Goal: Task Accomplishment & Management: Use online tool/utility

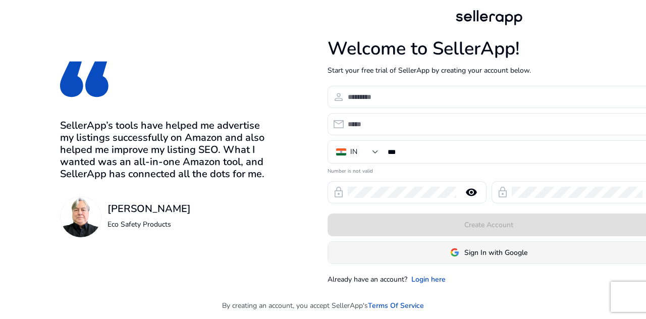
click at [502, 247] on span "Sign In with Google" at bounding box center [495, 252] width 63 height 11
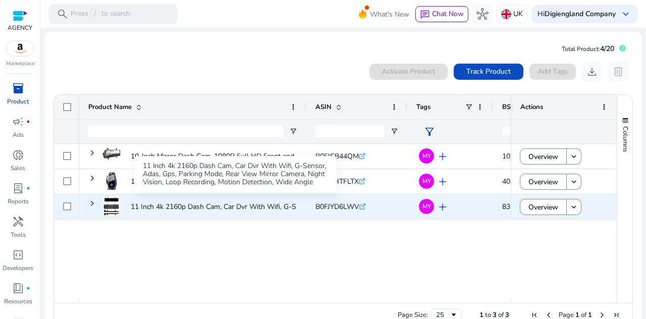
click at [212, 208] on p "11 Inch 4k 2160p Dash Cam, Car Dvr With Wifi, G-Sensor, Adas,..." at bounding box center [235, 206] width 209 height 21
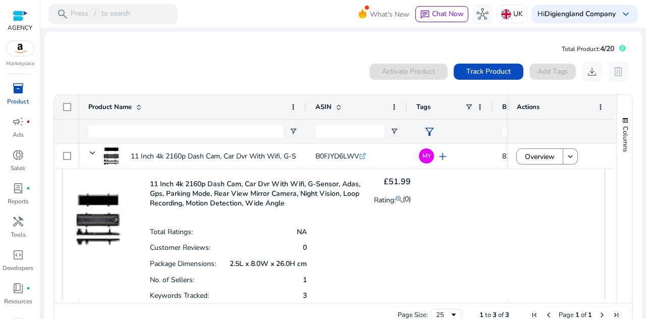
scroll to position [46, 0]
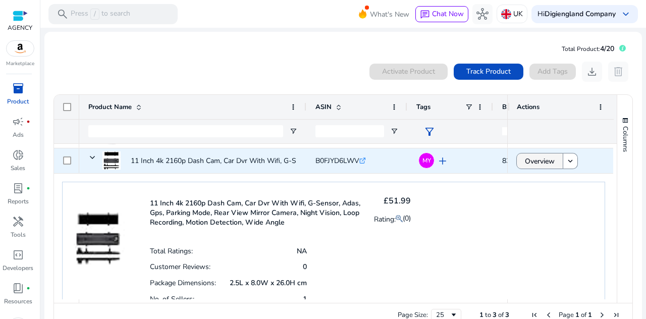
click at [531, 163] on span "Overview" at bounding box center [540, 161] width 30 height 21
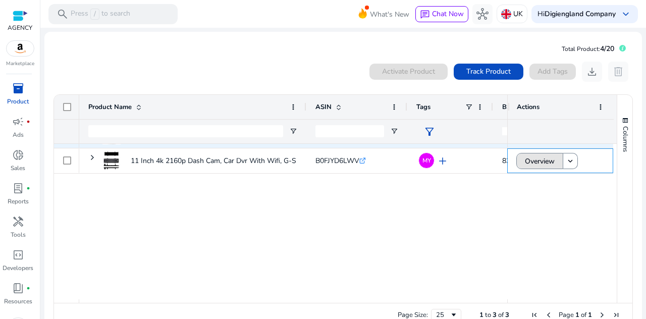
scroll to position [0, 0]
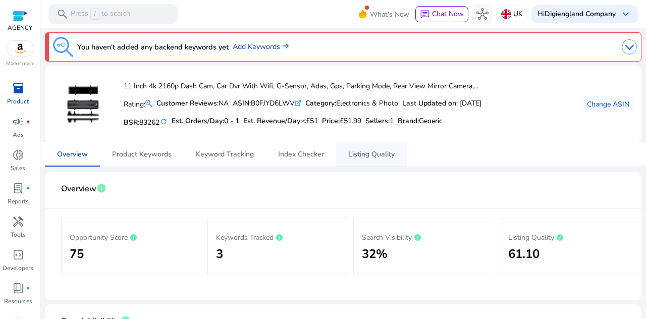
click at [371, 156] on span "Listing Quality" at bounding box center [371, 154] width 46 height 7
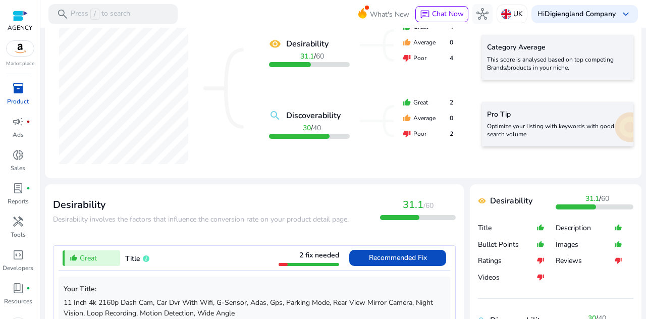
scroll to position [303, 0]
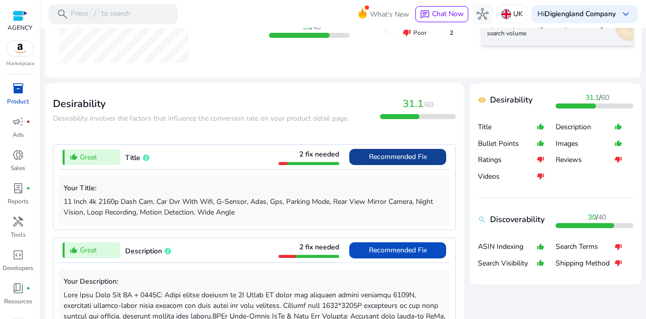
click at [372, 159] on span "Recommended Fix" at bounding box center [398, 157] width 58 height 10
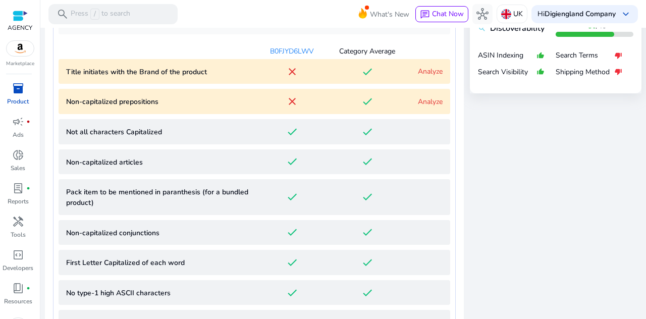
scroll to position [444, 0]
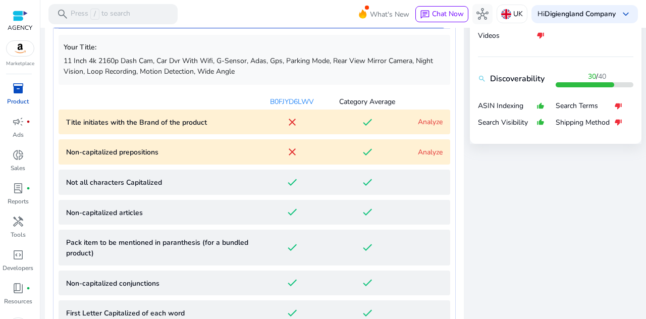
click at [428, 150] on link "Analyze" at bounding box center [430, 152] width 25 height 10
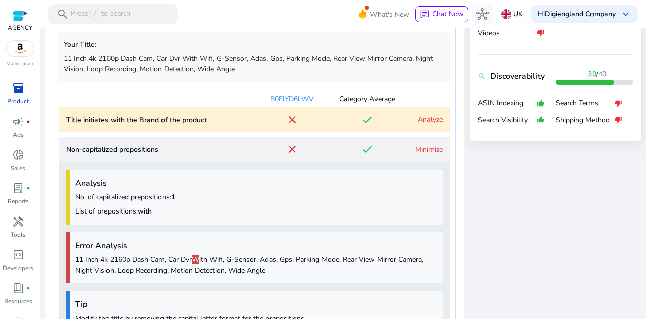
scroll to position [430, 0]
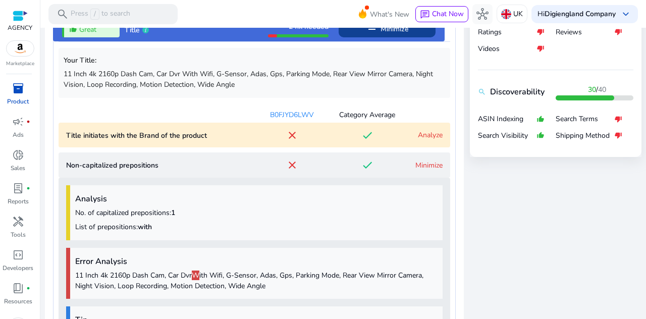
click at [427, 134] on link "Analyze" at bounding box center [430, 135] width 25 height 10
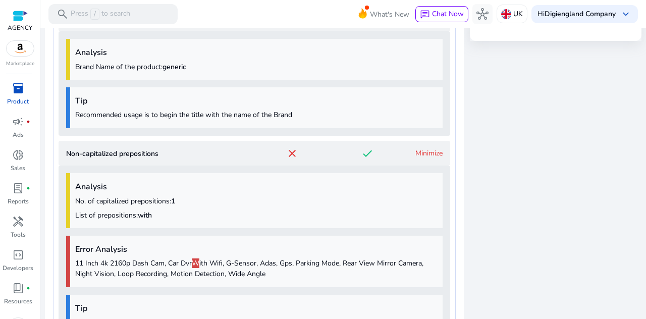
click at [426, 132] on div "Your Title: 11 Inch 4k 2160p Dash Cam, Car Dvr With Wifi, G-Sensor, Adas, Gps, …" at bounding box center [255, 304] width 392 height 759
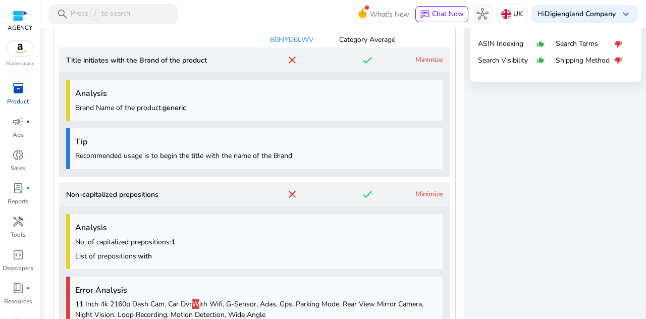
scroll to position [451, 0]
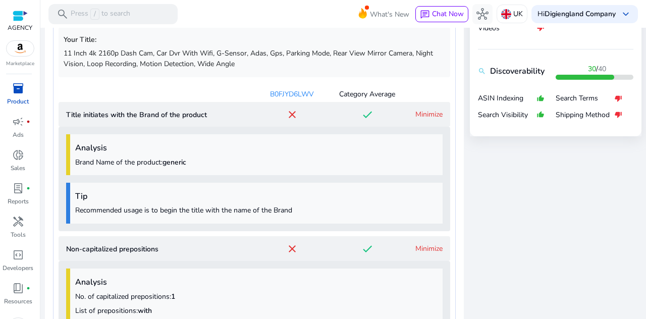
click at [429, 112] on link "Minimize" at bounding box center [428, 114] width 27 height 10
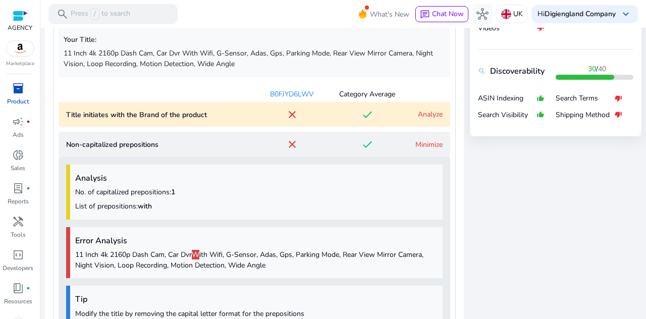
click at [422, 140] on link "Minimize" at bounding box center [428, 145] width 27 height 10
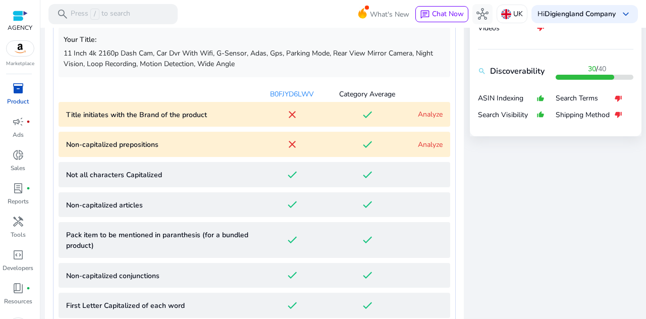
click at [430, 116] on link "Analyze" at bounding box center [430, 114] width 25 height 10
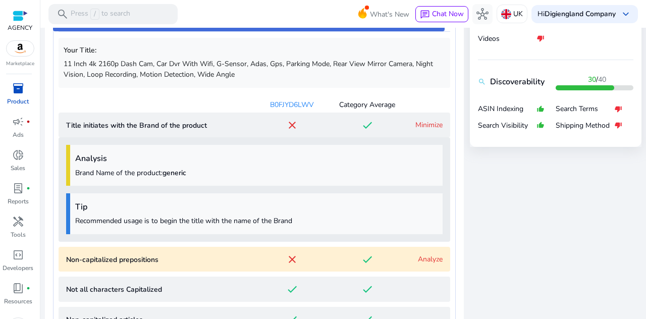
scroll to position [401, 0]
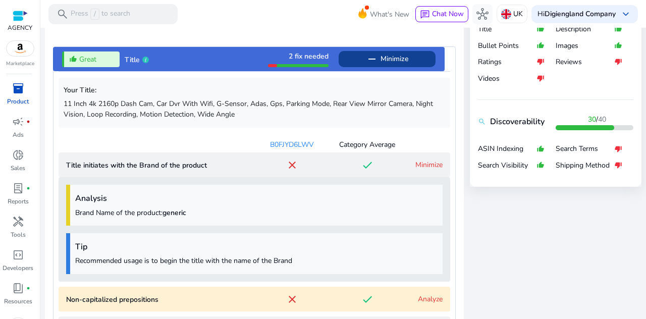
click at [426, 161] on link "Minimize" at bounding box center [428, 165] width 27 height 10
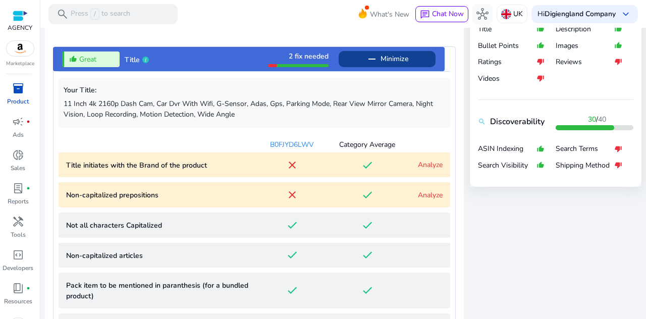
click at [400, 61] on span "Minimize" at bounding box center [394, 59] width 28 height 16
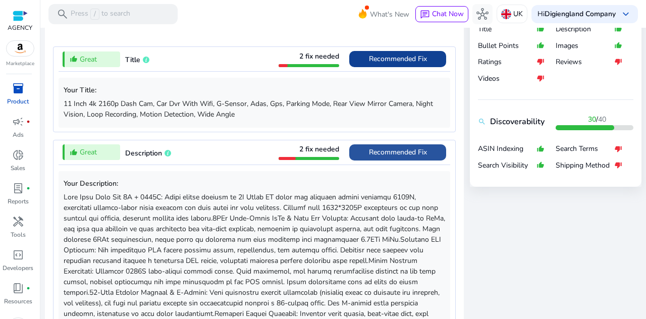
click at [409, 147] on span "Recommended Fix" at bounding box center [398, 152] width 58 height 10
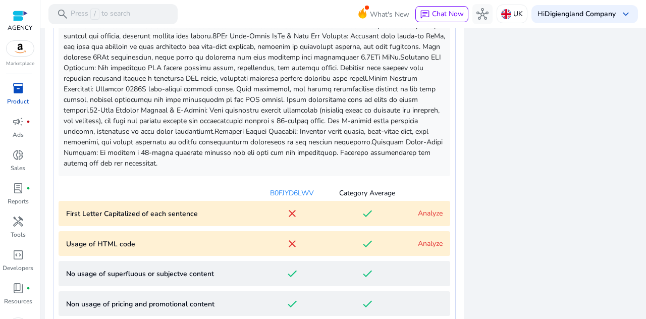
scroll to position [640, 0]
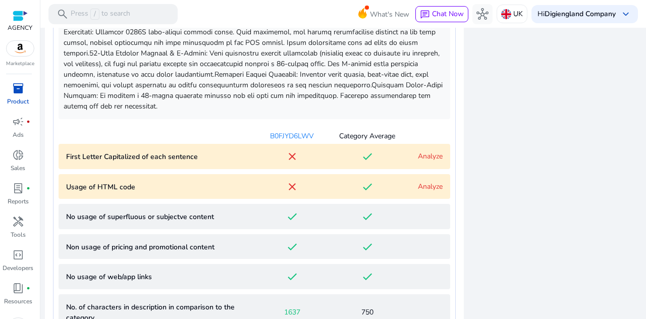
click at [421, 188] on link "Analyze" at bounding box center [430, 187] width 25 height 10
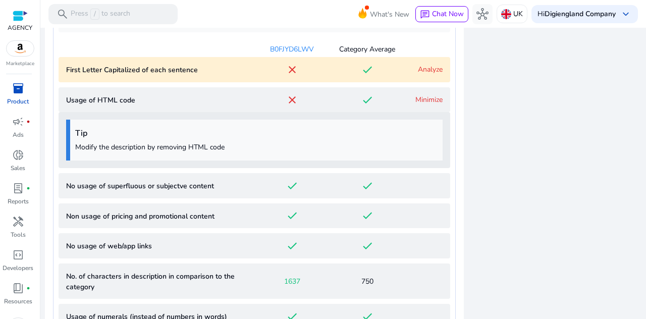
scroll to position [711, 0]
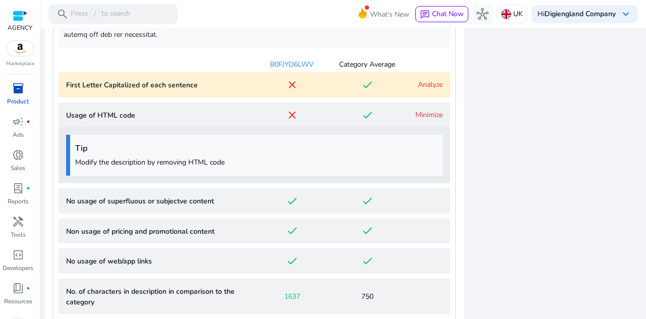
click at [433, 111] on link "Minimize" at bounding box center [428, 115] width 27 height 10
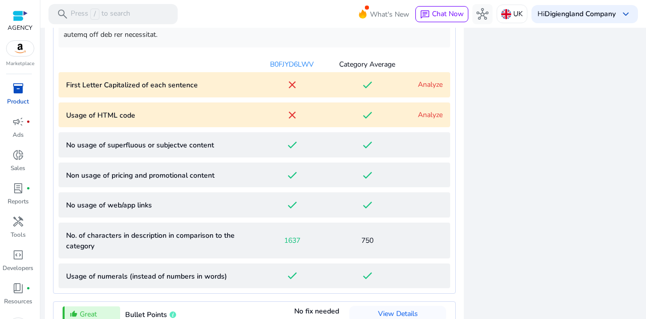
click at [434, 85] on link "Analyze" at bounding box center [430, 85] width 25 height 10
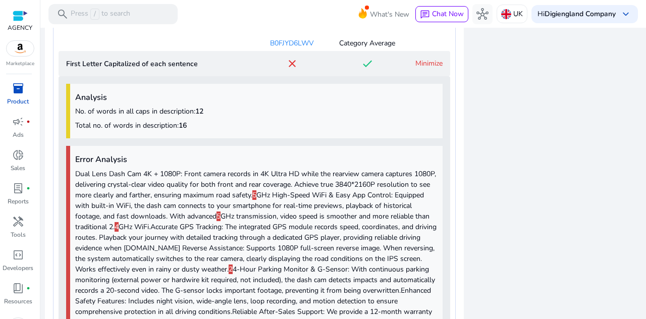
scroll to position [732, 0]
click at [417, 64] on link "Minimize" at bounding box center [428, 65] width 27 height 10
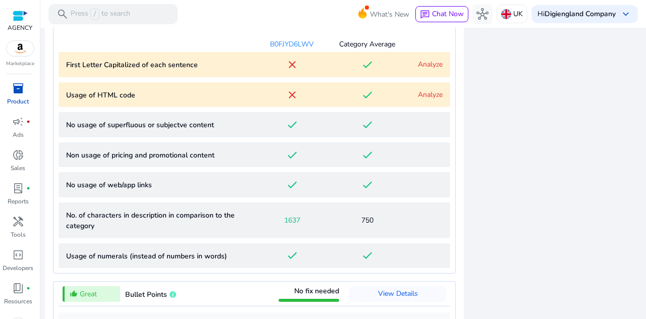
click at [362, 46] on div "Category Average" at bounding box center [366, 44] width 75 height 11
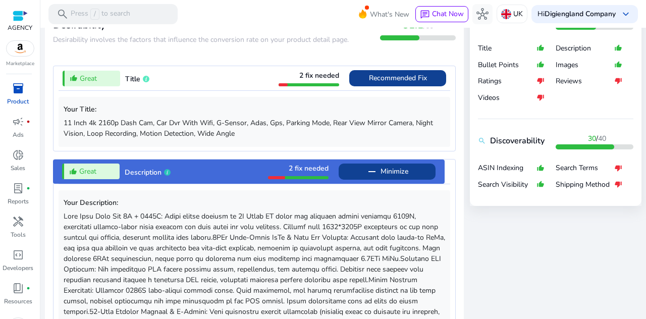
scroll to position [378, 0]
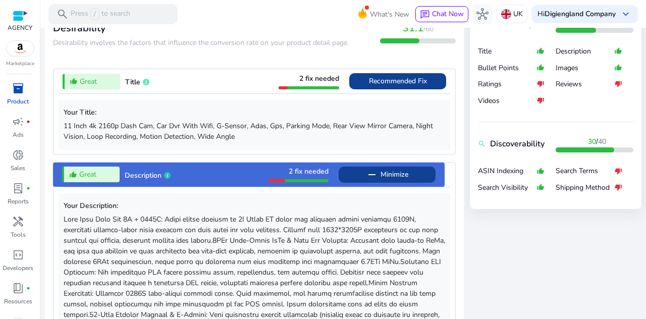
click at [393, 168] on span "Minimize" at bounding box center [394, 175] width 28 height 16
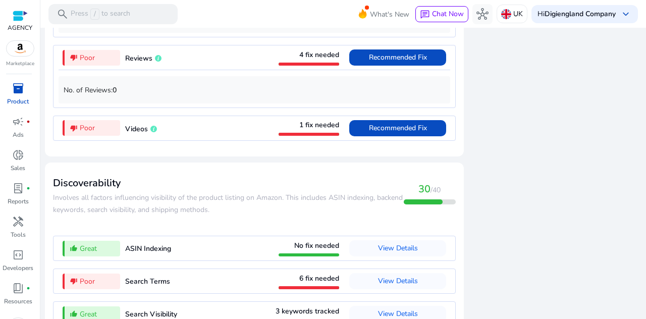
scroll to position [1188, 0]
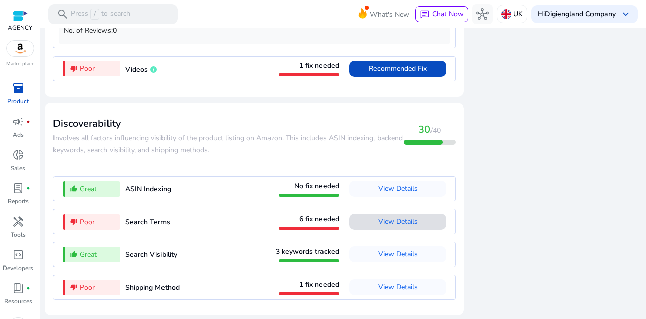
drag, startPoint x: 397, startPoint y: 227, endPoint x: 383, endPoint y: 175, distance: 53.1
click at [397, 225] on span "View Details" at bounding box center [398, 221] width 40 height 16
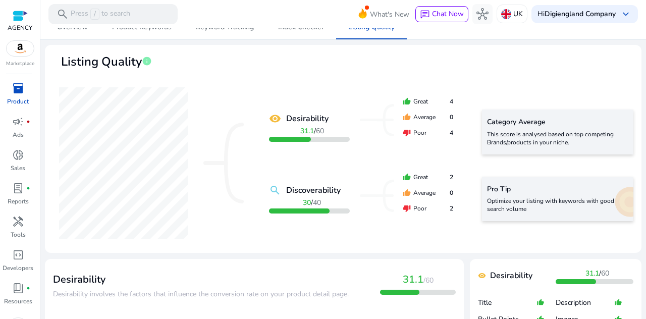
scroll to position [0, 0]
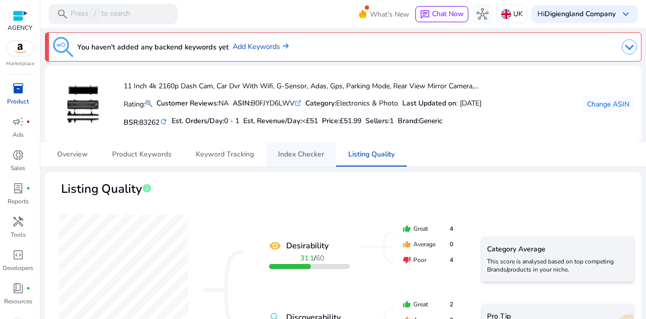
click at [302, 148] on span "Index Checker" at bounding box center [301, 154] width 46 height 24
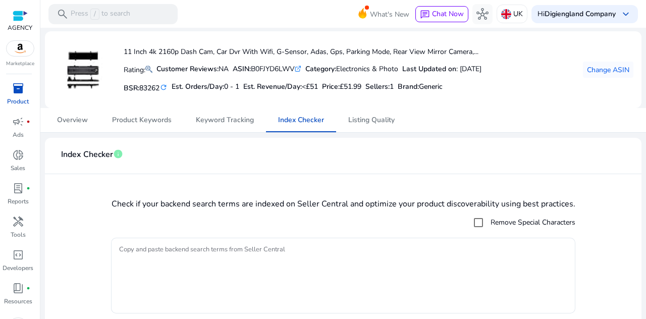
scroll to position [50, 0]
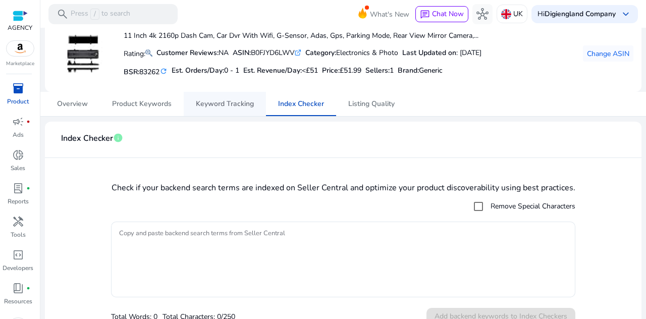
click at [219, 105] on span "Keyword Tracking" at bounding box center [225, 103] width 58 height 7
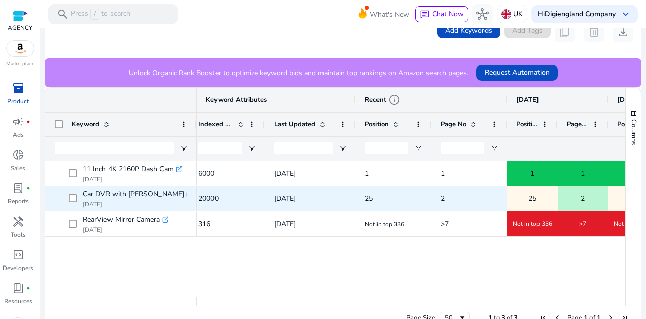
scroll to position [0, 210]
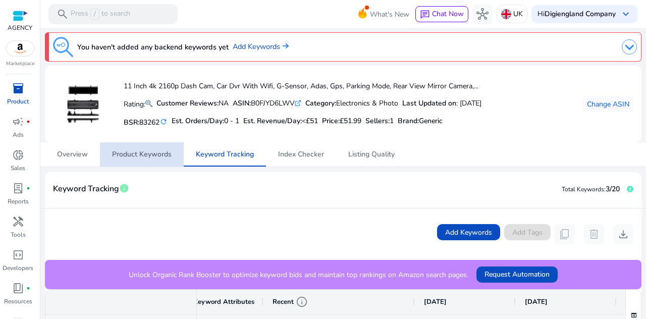
click at [118, 153] on span "Product Keywords" at bounding box center [142, 154] width 60 height 7
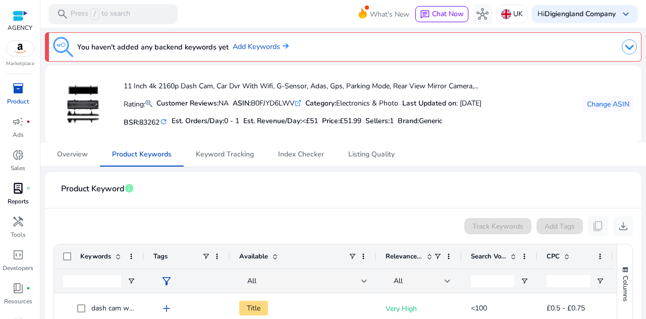
click at [19, 194] on span "lab_profile" at bounding box center [18, 188] width 12 height 12
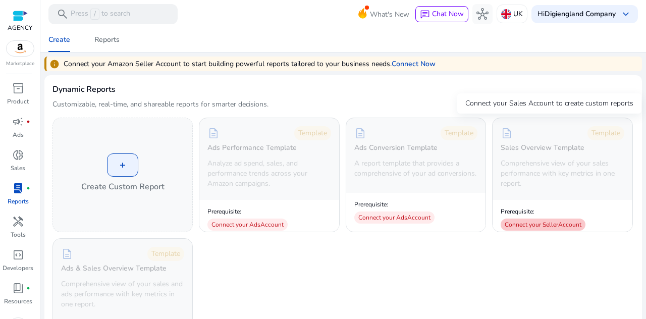
click at [527, 226] on div "Connect your Seller Account" at bounding box center [543, 224] width 85 height 12
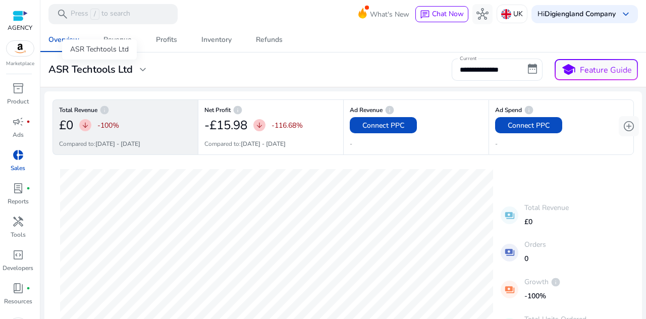
click at [114, 44] on div "ASR Techtools Ltd" at bounding box center [99, 49] width 75 height 20
click at [127, 36] on div "Revenue" at bounding box center [117, 39] width 28 height 7
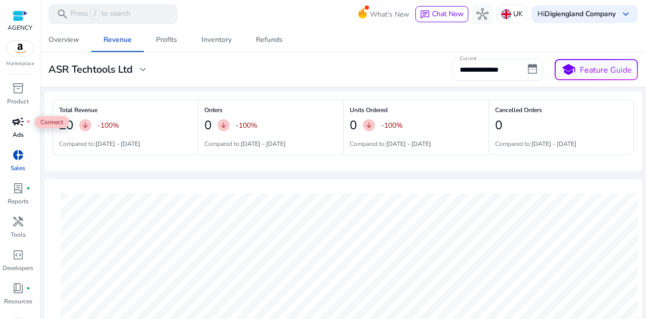
click at [23, 121] on span "campaign" at bounding box center [18, 122] width 12 height 12
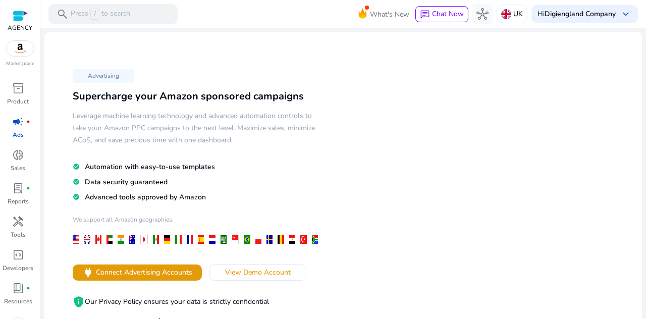
scroll to position [101, 0]
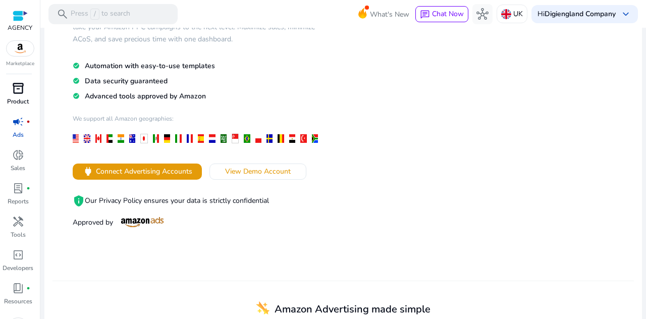
click at [14, 89] on span "inventory_2" at bounding box center [18, 88] width 12 height 12
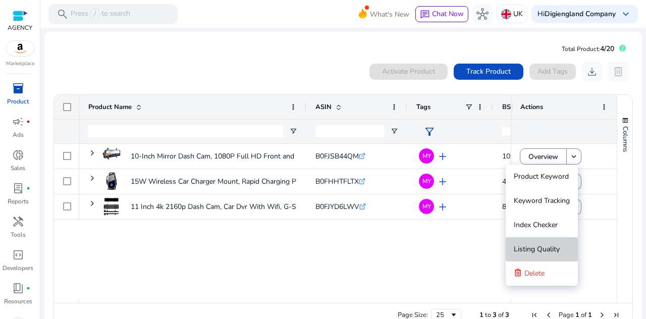
click at [552, 246] on span "Listing Quality" at bounding box center [537, 249] width 46 height 10
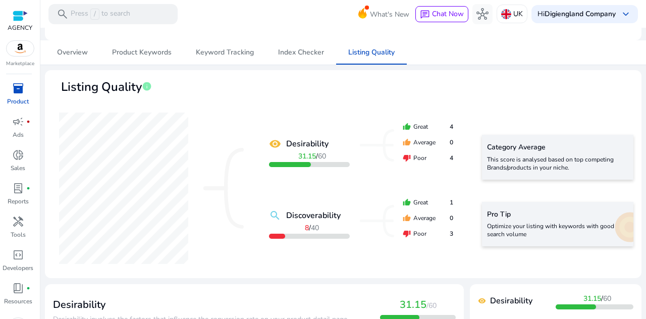
scroll to position [101, 0]
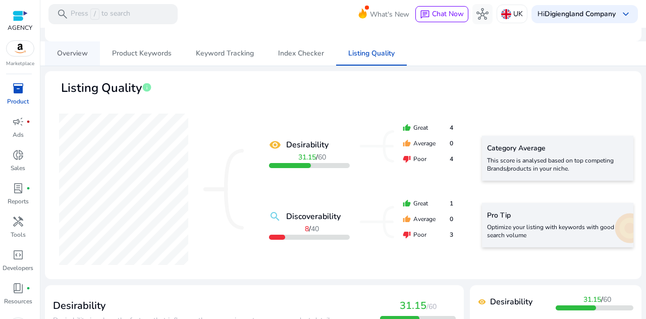
click at [80, 57] on span "Overview" at bounding box center [72, 53] width 31 height 7
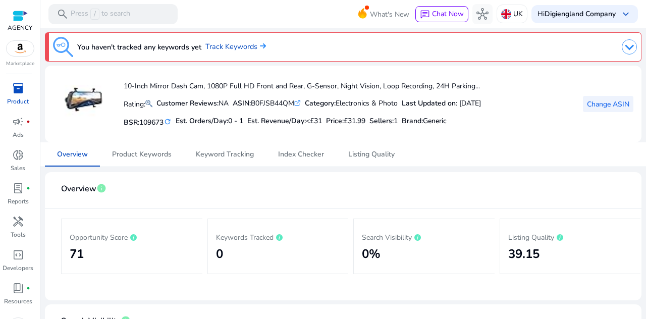
click at [601, 99] on span "Change ASIN" at bounding box center [608, 104] width 42 height 11
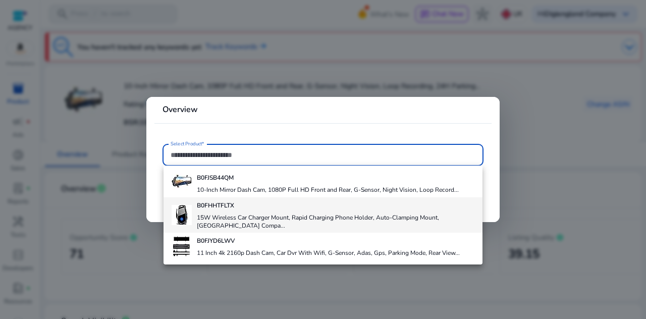
click at [267, 202] on h4 "B0FHHTFLTX" at bounding box center [336, 205] width 278 height 8
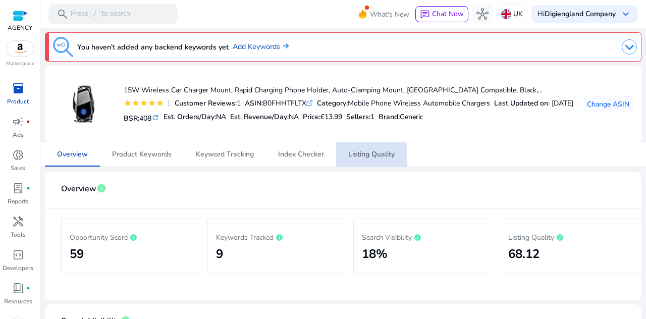
click at [362, 157] on span "Listing Quality" at bounding box center [371, 154] width 46 height 7
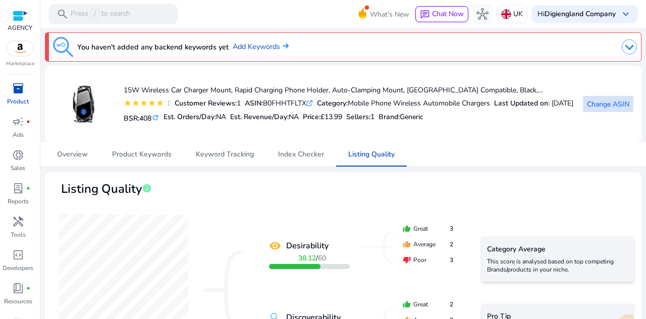
click at [593, 100] on span "Change ASIN" at bounding box center [608, 104] width 42 height 11
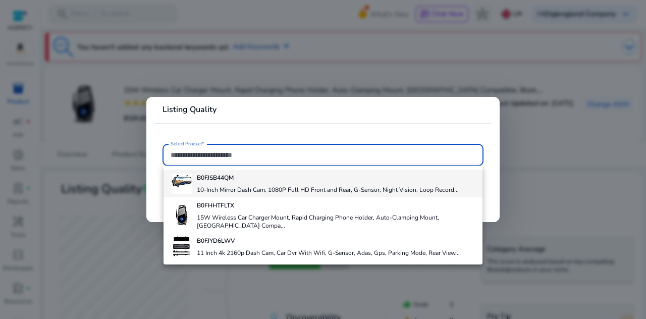
click at [264, 186] on h4 "10-Inch Mirror Dash Cam, 1080P Full HD Front and Rear, G-Sensor, Night Vision, …" at bounding box center [328, 190] width 262 height 8
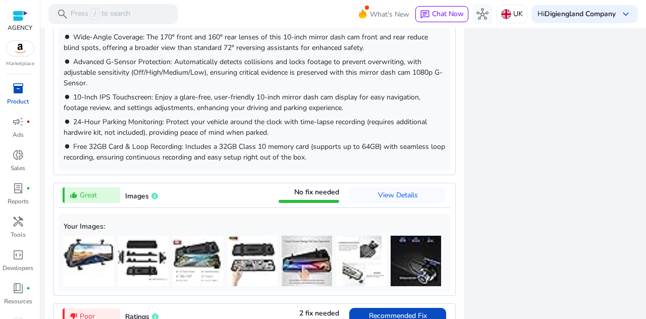
scroll to position [908, 0]
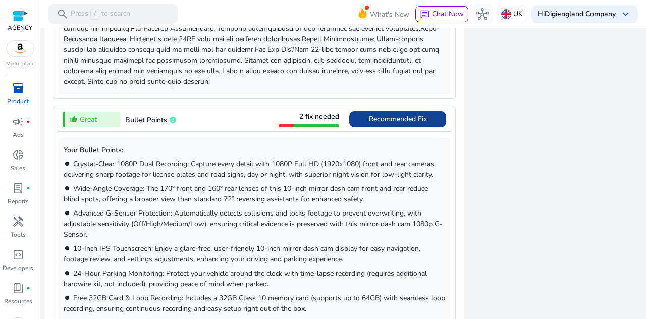
click at [388, 122] on span "Recommended Fix" at bounding box center [398, 119] width 58 height 10
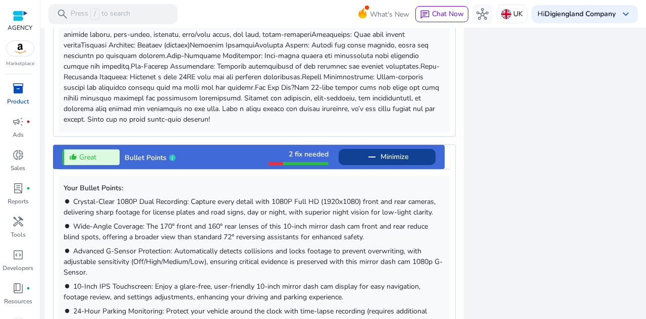
scroll to position [862, 0]
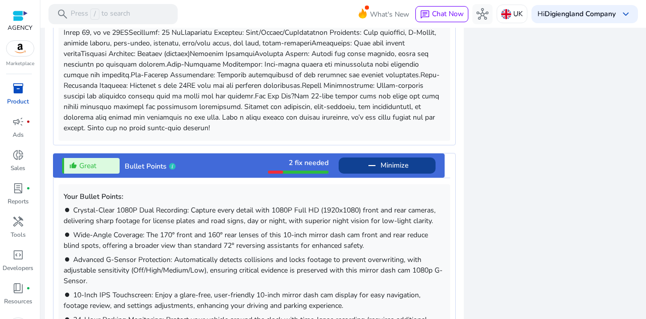
click at [404, 161] on span "Minimize" at bounding box center [394, 165] width 28 height 16
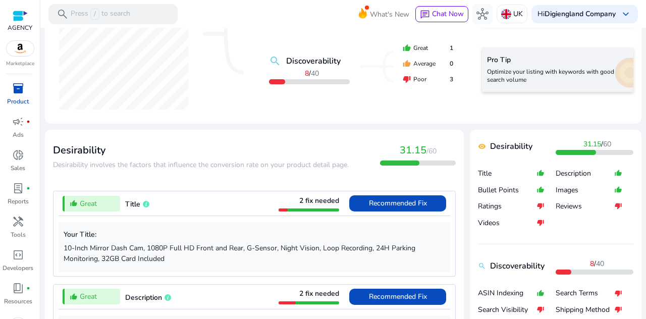
scroll to position [0, 0]
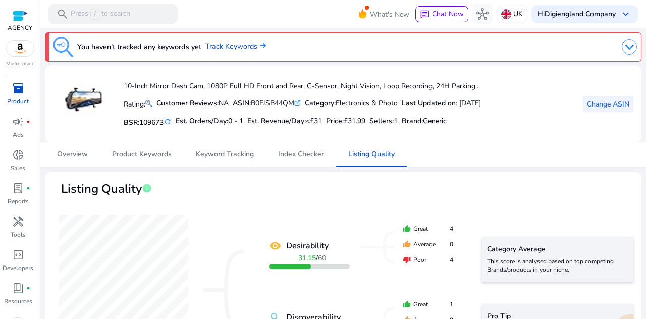
click at [592, 103] on span "Change ASIN" at bounding box center [608, 104] width 42 height 11
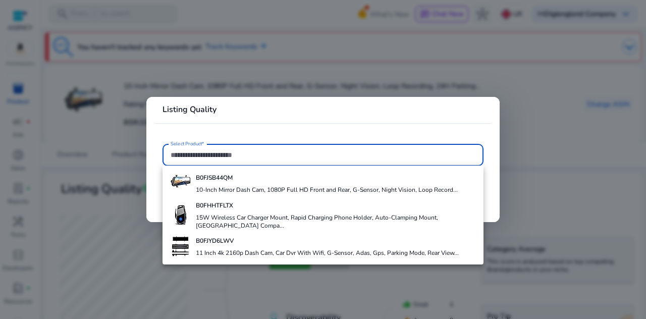
click at [238, 151] on input "Select Product*" at bounding box center [323, 154] width 305 height 11
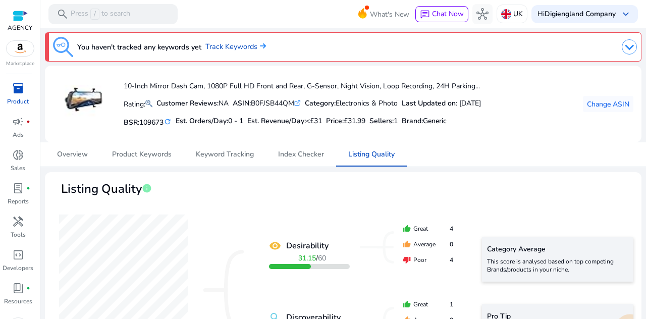
click at [18, 87] on span "inventory_2" at bounding box center [18, 88] width 12 height 12
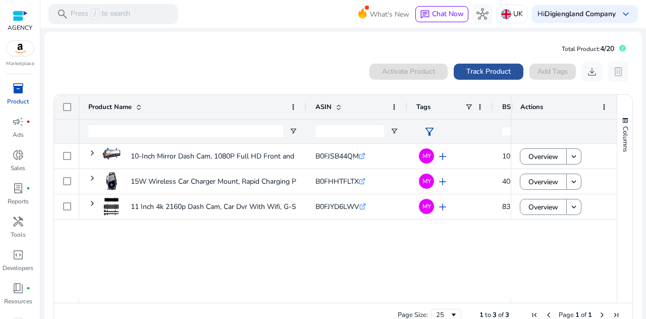
click at [495, 74] on span "Track Product" at bounding box center [488, 71] width 44 height 11
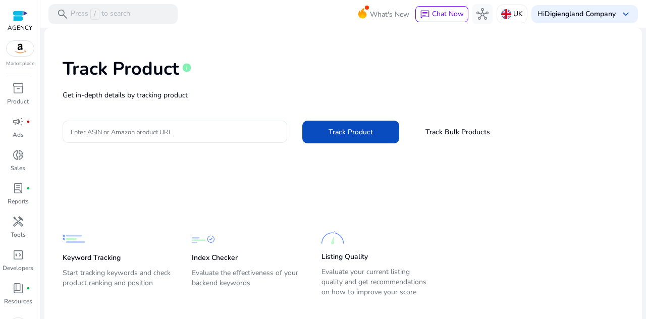
click at [246, 135] on input "Enter ASIN or Amazon product URL" at bounding box center [175, 131] width 208 height 11
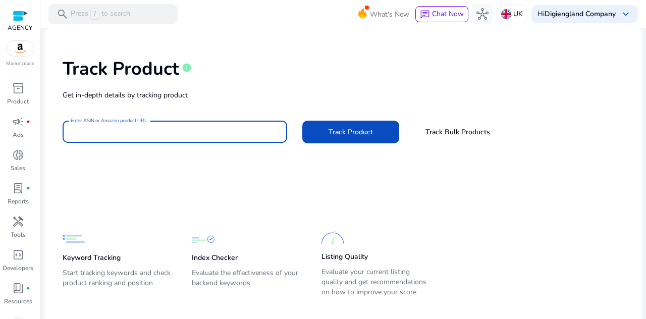
paste input "**********"
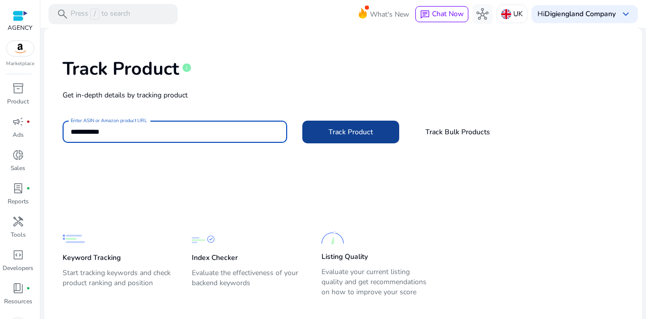
click at [347, 135] on span "Track Product" at bounding box center [350, 132] width 44 height 11
type input "**********"
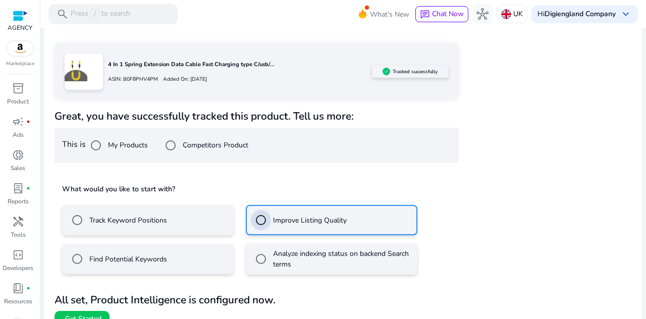
scroll to position [135, 0]
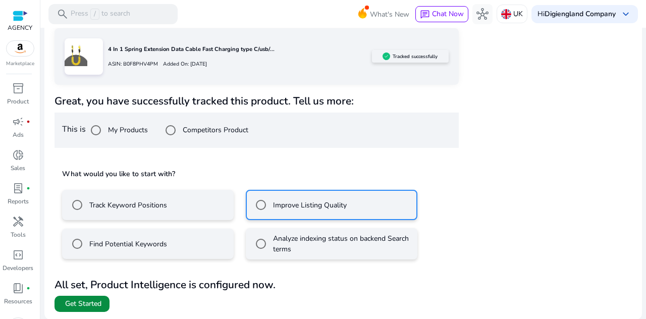
click at [100, 296] on span at bounding box center [81, 304] width 55 height 24
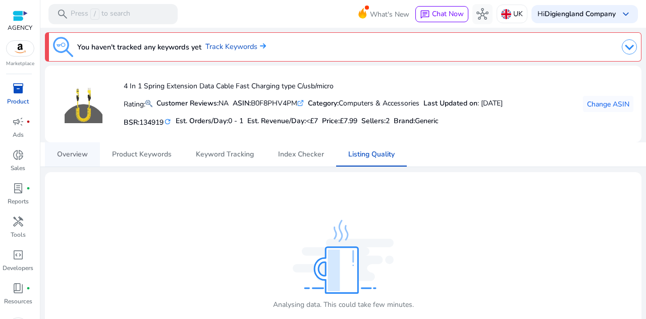
click at [70, 157] on span "Overview" at bounding box center [72, 154] width 31 height 7
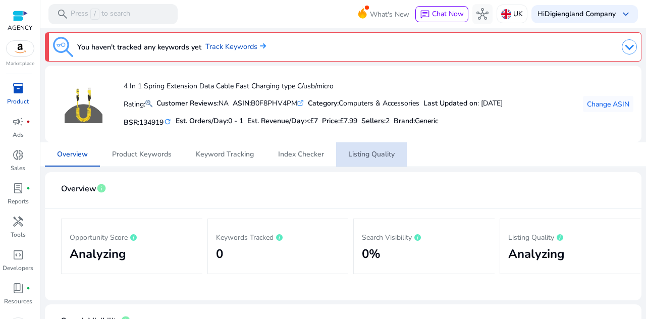
click at [377, 153] on span "Listing Quality" at bounding box center [371, 154] width 46 height 7
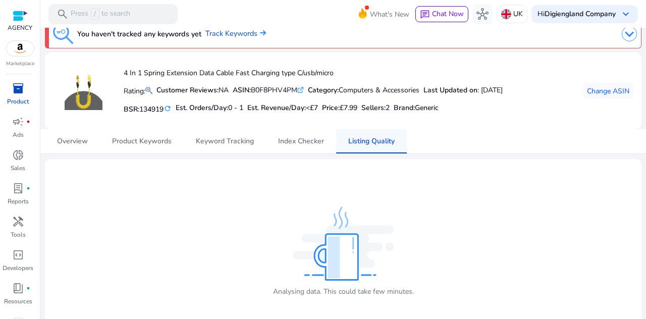
scroll to position [21, 0]
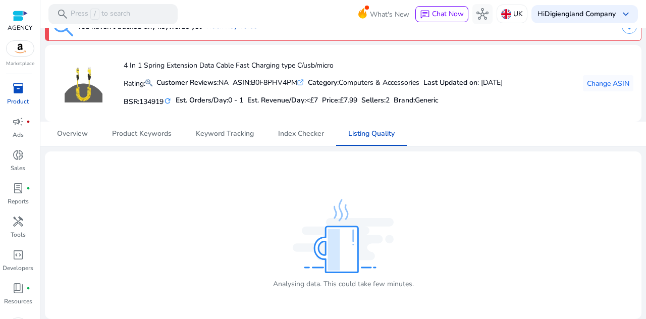
click at [359, 206] on img at bounding box center [343, 236] width 101 height 74
click at [73, 140] on span "Overview" at bounding box center [72, 134] width 31 height 24
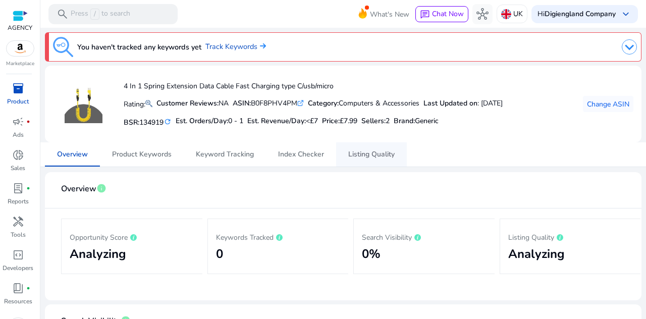
click at [361, 154] on span "Listing Quality" at bounding box center [371, 154] width 46 height 7
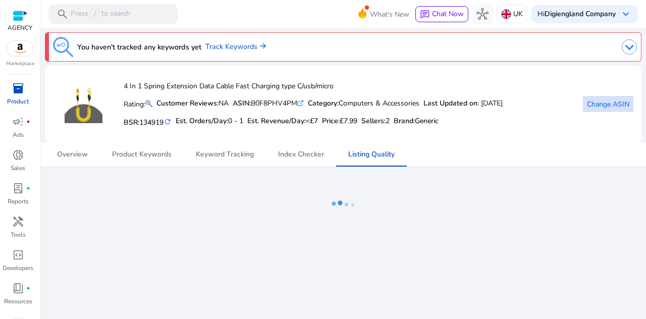
click at [617, 106] on span "Change ASIN" at bounding box center [608, 104] width 42 height 11
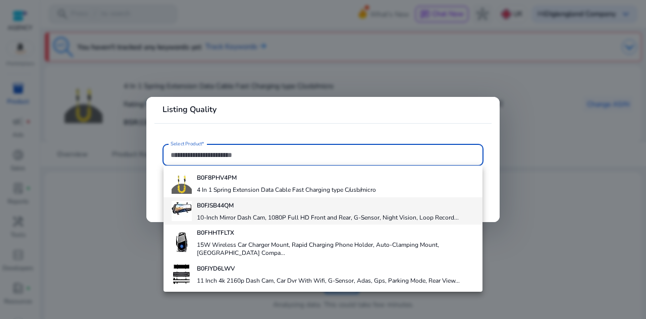
click at [272, 211] on div "B0FJSB44QM 10-Inch Mirror Dash Cam, 1080P Full HD Front and Rear, G-Sensor, Nig…" at bounding box center [328, 210] width 262 height 27
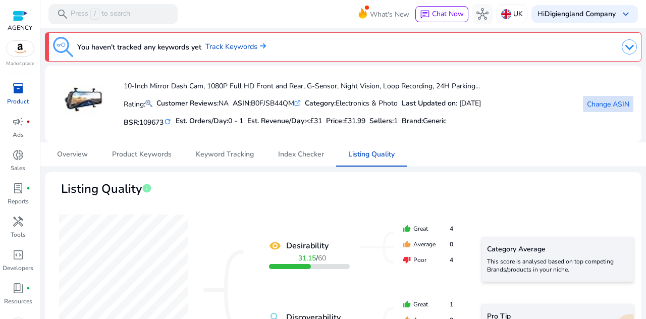
click at [599, 102] on span "Change ASIN" at bounding box center [608, 104] width 42 height 11
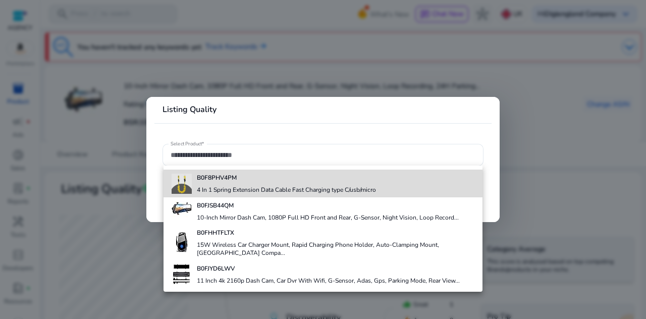
click at [258, 189] on h4 "4 In 1 Spring Extension Data Cable Fast Charging type C/usb/micro" at bounding box center [286, 190] width 179 height 8
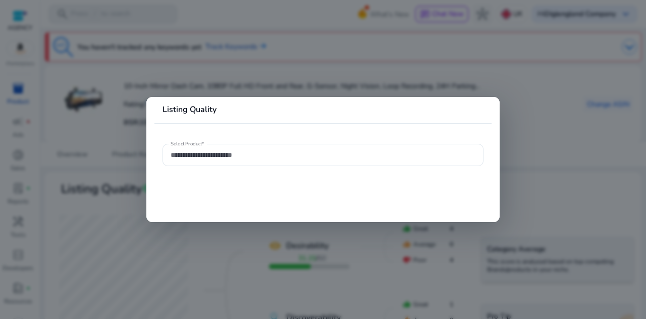
type input "**********"
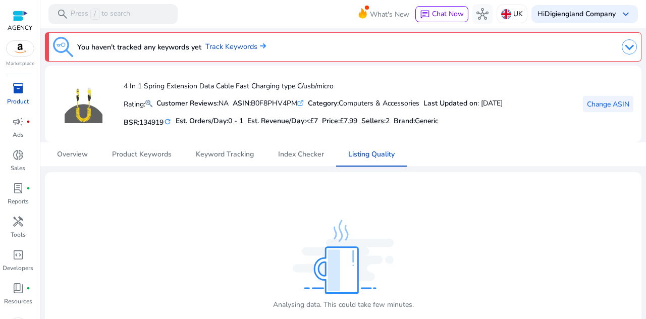
click at [607, 103] on span "Change ASIN" at bounding box center [608, 104] width 42 height 11
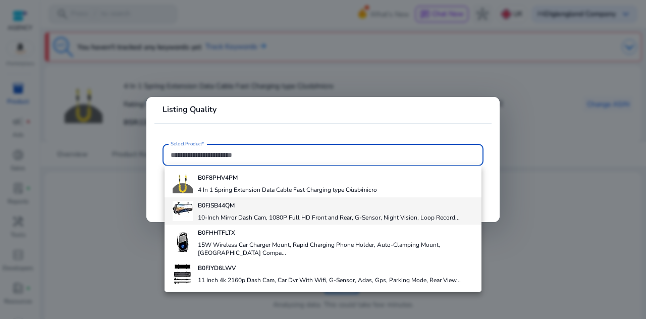
click at [239, 215] on h4 "10-Inch Mirror Dash Cam, 1080P Full HD Front and Rear, G-Sensor, Night Vision, …" at bounding box center [329, 217] width 262 height 8
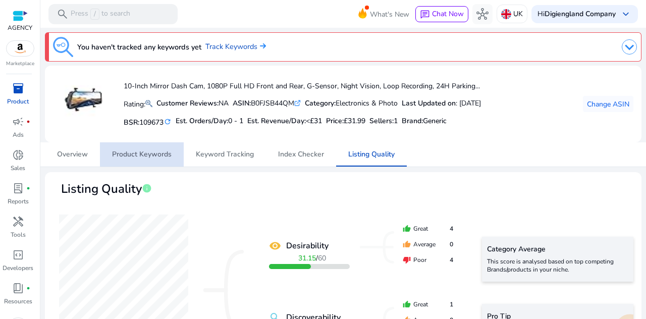
click at [145, 152] on span "Product Keywords" at bounding box center [142, 154] width 60 height 7
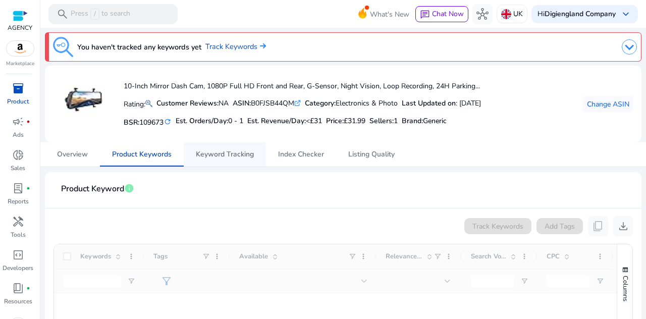
click at [212, 155] on span "Keyword Tracking" at bounding box center [225, 154] width 58 height 7
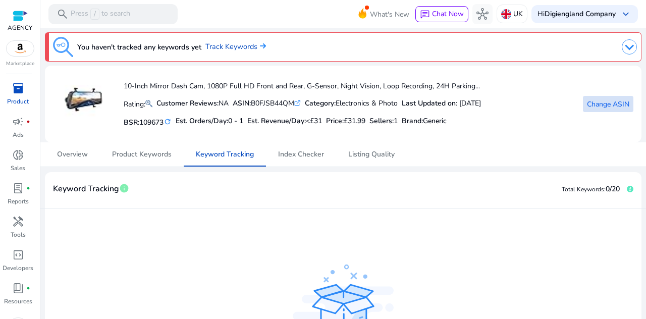
click at [609, 101] on span "Change ASIN" at bounding box center [608, 104] width 42 height 11
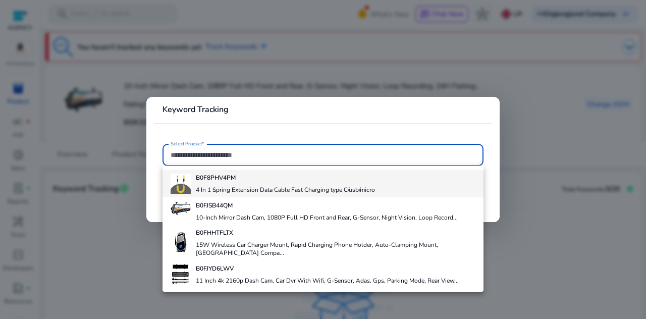
click at [229, 183] on div "B0F8PHV4PM 4 In 1 Spring Extension Data Cable Fast Charging type C/usb/micro" at bounding box center [285, 183] width 179 height 27
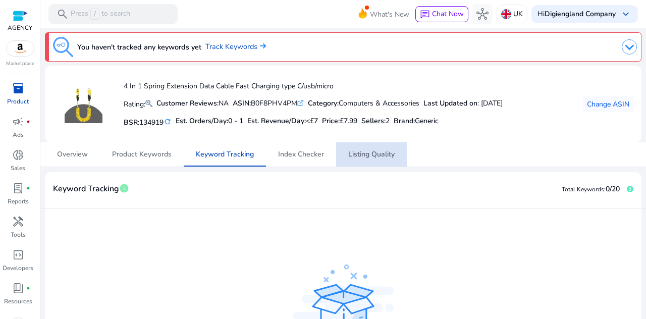
click at [379, 148] on span "Listing Quality" at bounding box center [371, 154] width 46 height 24
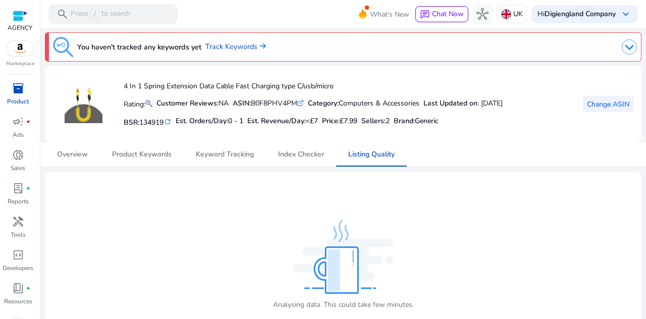
click at [599, 101] on span "Change ASIN" at bounding box center [608, 104] width 42 height 11
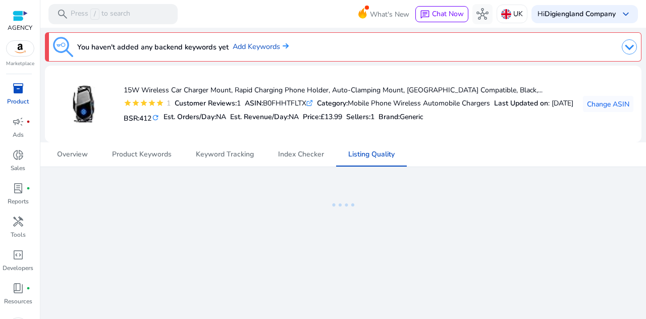
click at [96, 194] on ng-lottie at bounding box center [343, 205] width 596 height 66
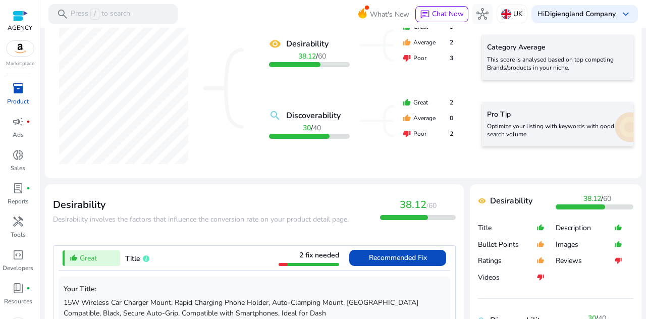
scroll to position [151, 0]
